Goal: Navigation & Orientation: Find specific page/section

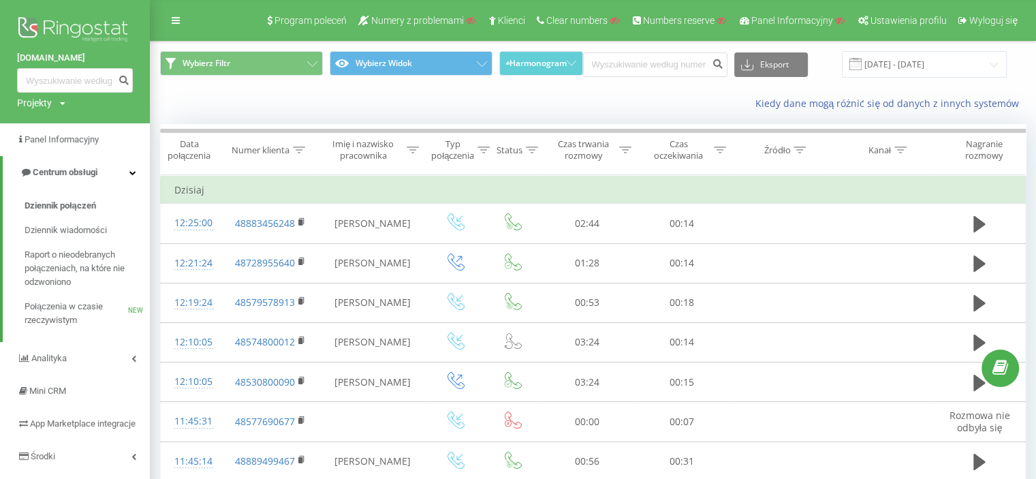
click at [76, 20] on img at bounding box center [75, 31] width 116 height 34
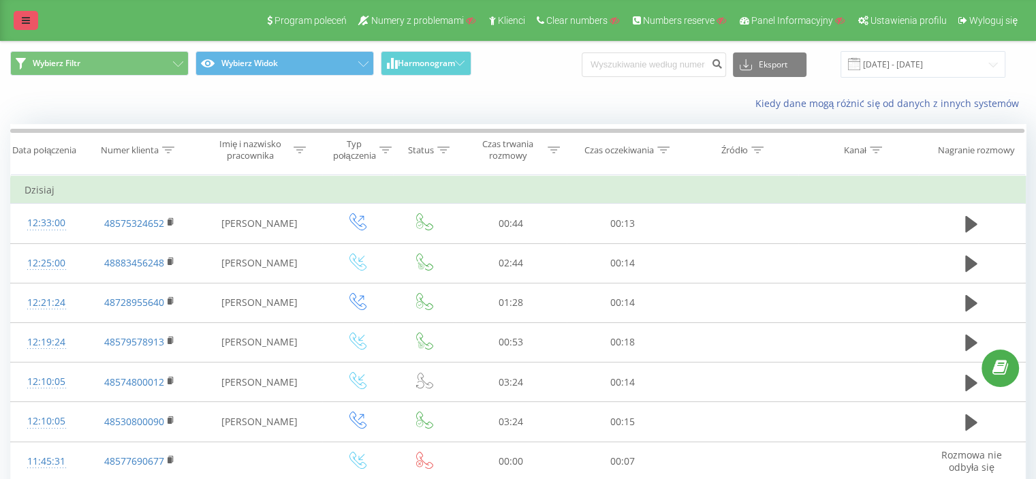
click at [25, 19] on icon at bounding box center [26, 21] width 8 height 10
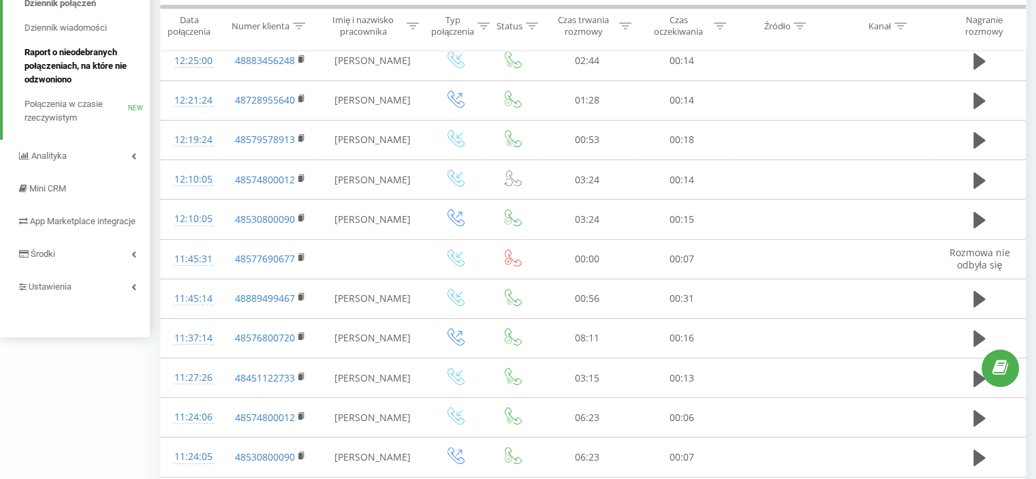
scroll to position [204, 0]
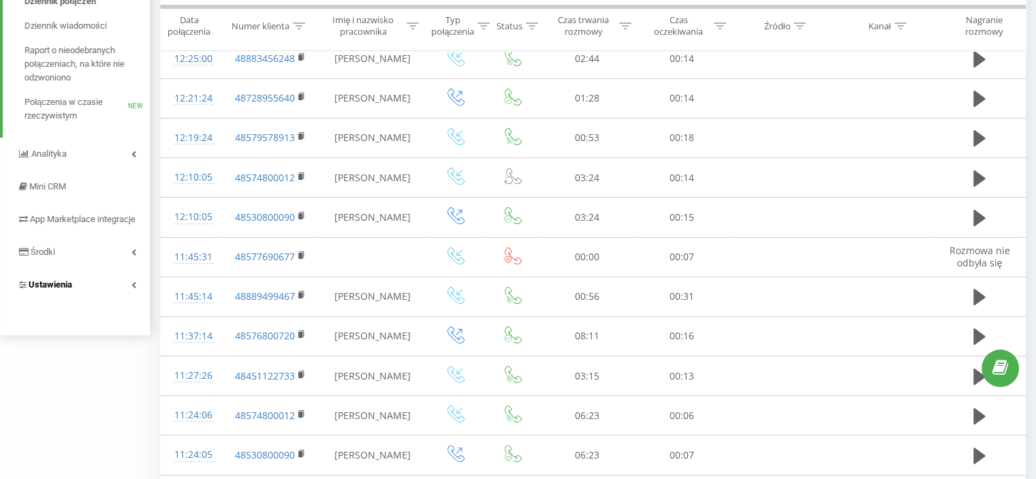
click at [49, 289] on link "Ustawienia" at bounding box center [75, 284] width 150 height 33
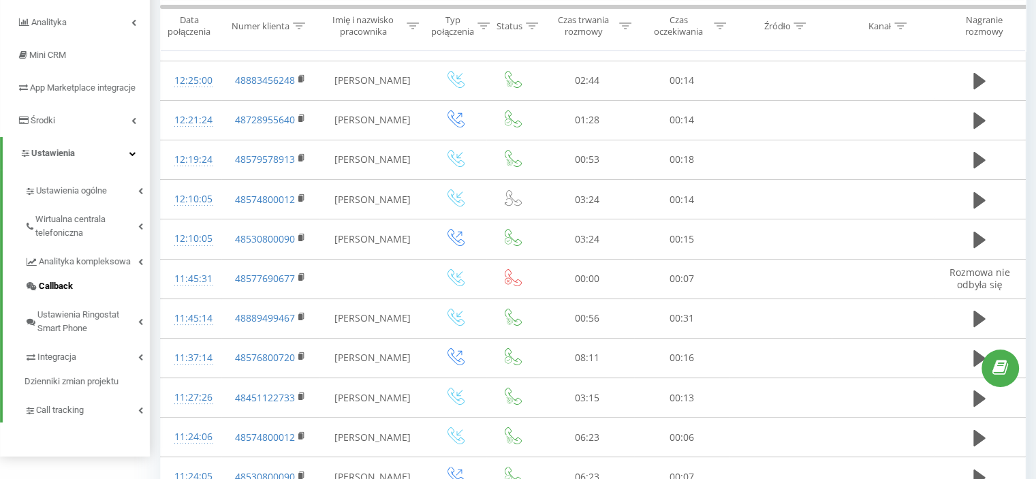
scroll to position [187, 0]
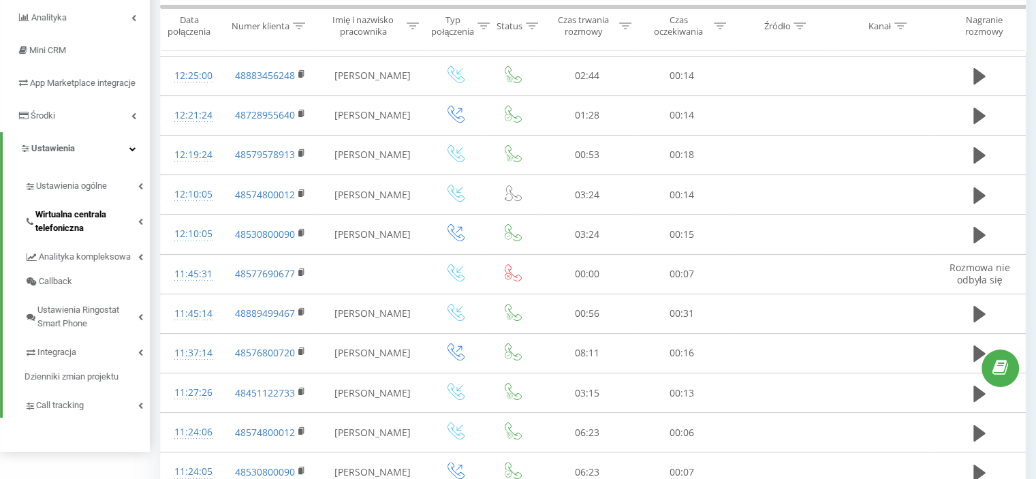
click at [81, 234] on span "Wirtualna centrala telefoniczna" at bounding box center [86, 221] width 103 height 27
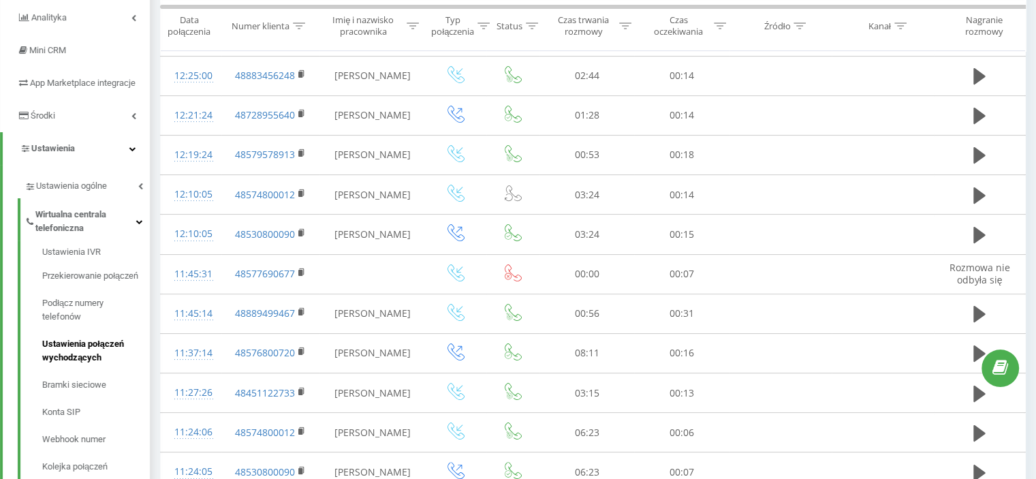
click at [80, 362] on span "Ustawienia połączeń wychodzących" at bounding box center [92, 350] width 101 height 27
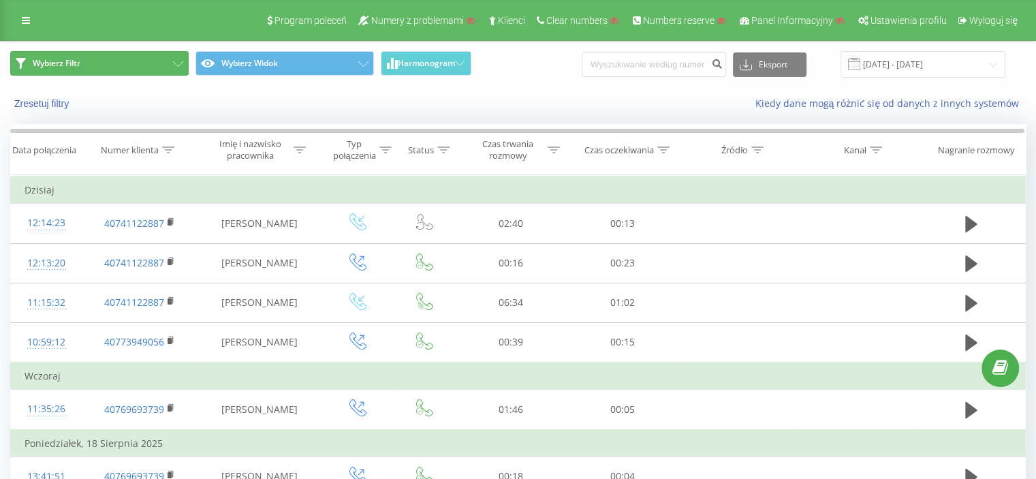
click at [174, 63] on icon at bounding box center [178, 63] width 10 height 5
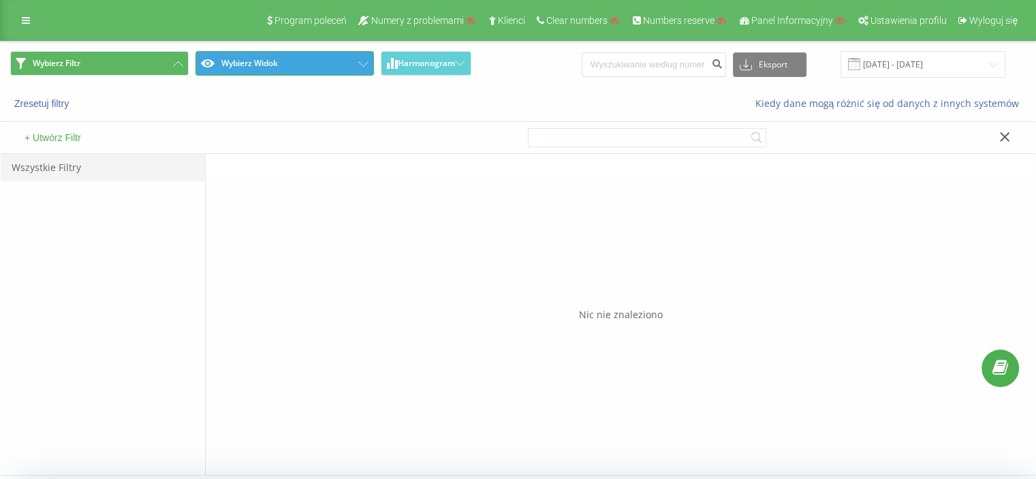
click at [362, 59] on button "Wybierz Widok" at bounding box center [284, 63] width 178 height 25
